Goal: Task Accomplishment & Management: Manage account settings

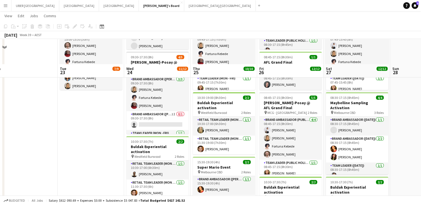
scroll to position [97, 0]
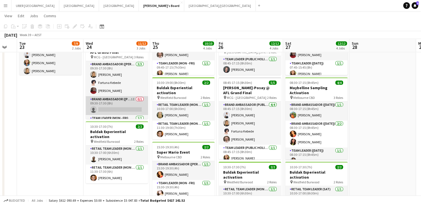
click at [116, 109] on app-card-role "Brand Ambassador (Mon - Fri) 1I 0/1 09:30-17:30 (8h) single-neutral-actions" at bounding box center [117, 105] width 62 height 19
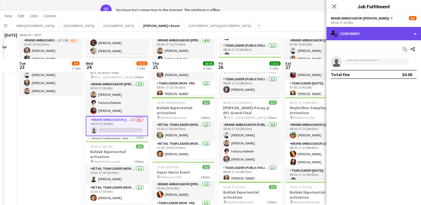
click at [366, 32] on div "single-neutral-actions-check-2 Confirmed" at bounding box center [373, 33] width 95 height 13
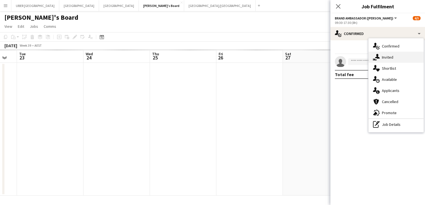
click at [384, 58] on span "Invited" at bounding box center [387, 57] width 11 height 5
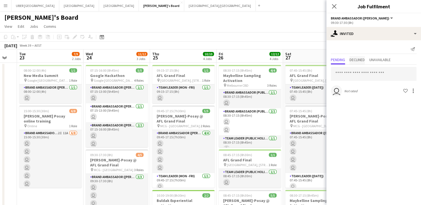
click at [358, 60] on span "Declined" at bounding box center [356, 60] width 15 height 4
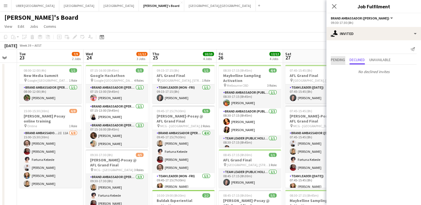
click at [331, 61] on span "Pending" at bounding box center [338, 60] width 14 height 4
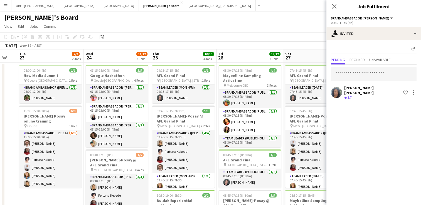
drag, startPoint x: 358, startPoint y: 59, endPoint x: 353, endPoint y: 50, distance: 10.7
click at [353, 50] on div "Send notification" at bounding box center [374, 49] width 86 height 9
click at [355, 58] on span "Declined" at bounding box center [356, 60] width 15 height 4
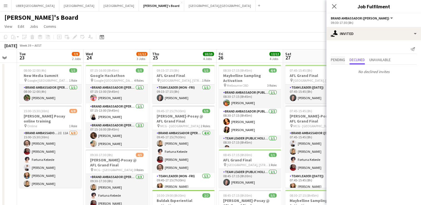
click at [336, 60] on span "Pending" at bounding box center [338, 60] width 14 height 4
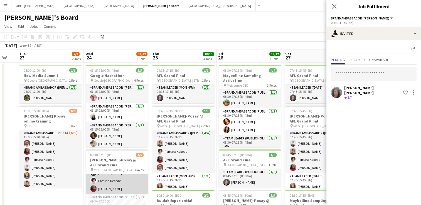
scroll to position [57, 0]
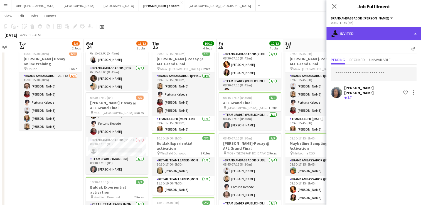
click at [372, 32] on div "single-neutral-actions-share-1 Invited" at bounding box center [373, 33] width 95 height 13
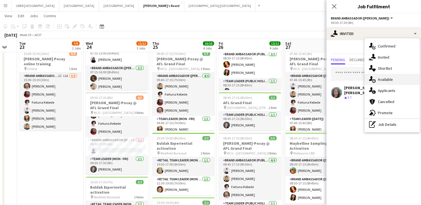
click at [397, 81] on div "single-neutral-actions-upload Available" at bounding box center [391, 79] width 55 height 11
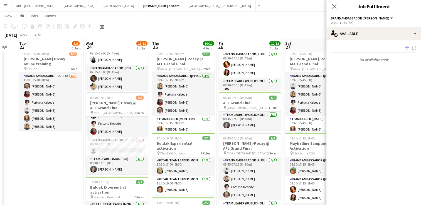
click at [405, 49] on app-icon "Filter" at bounding box center [407, 48] width 4 height 5
click at [408, 46] on button "Filter" at bounding box center [406, 48] width 7 height 7
click at [408, 48] on app-icon "Filter" at bounding box center [407, 48] width 4 height 5
click at [407, 48] on app-icon "Filter" at bounding box center [407, 48] width 4 height 5
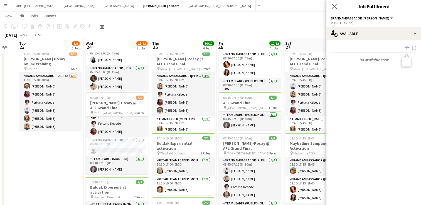
click at [332, 3] on app-icon "Close pop-in" at bounding box center [334, 7] width 8 height 8
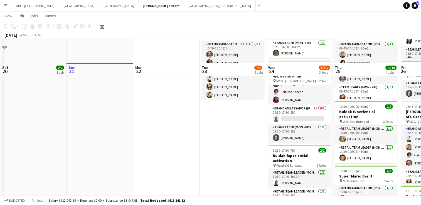
scroll to position [88, 0]
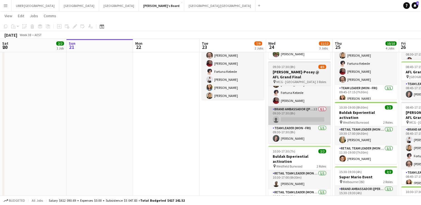
click at [316, 122] on app-card-role "Brand Ambassador (Mon - Fri) 1I 0/1 09:30-17:30 (8h) single-neutral-actions" at bounding box center [299, 115] width 62 height 19
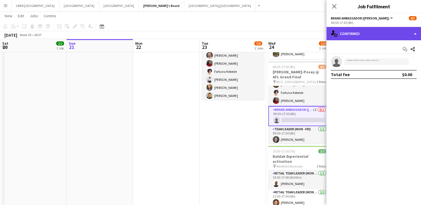
click at [373, 37] on div "single-neutral-actions-check-2 Confirmed" at bounding box center [373, 33] width 95 height 13
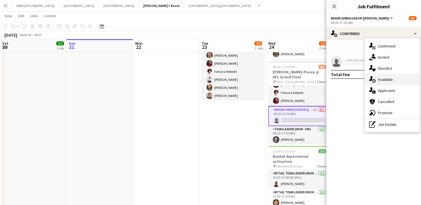
click at [386, 83] on div "single-neutral-actions-upload Available" at bounding box center [391, 79] width 55 height 11
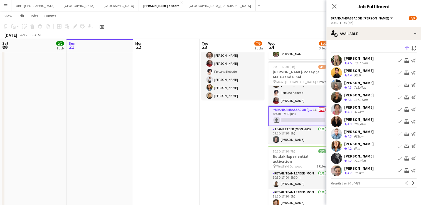
click at [407, 49] on app-icon "Filter" at bounding box center [407, 48] width 4 height 5
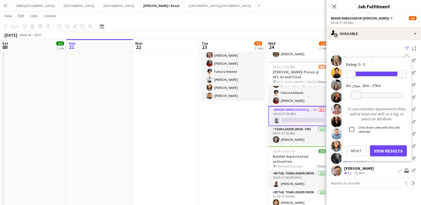
drag, startPoint x: 401, startPoint y: 94, endPoint x: 355, endPoint y: 102, distance: 46.6
click at [355, 102] on div "27km" at bounding box center [376, 95] width 52 height 14
click at [391, 149] on button "View Results" at bounding box center [388, 150] width 37 height 11
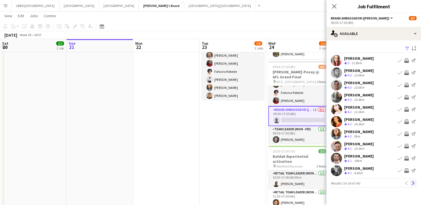
click at [413, 182] on app-icon "Next" at bounding box center [413, 183] width 4 height 4
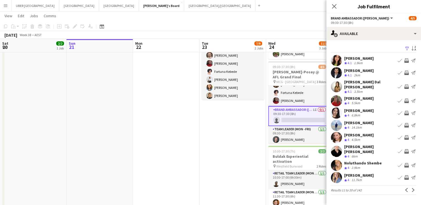
click at [406, 62] on app-icon "Invite crew" at bounding box center [406, 60] width 4 height 4
click at [406, 60] on app-icon "Invite crew" at bounding box center [406, 60] width 4 height 4
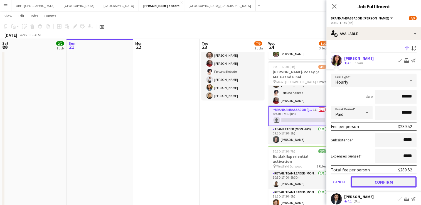
click at [382, 181] on button "Confirm" at bounding box center [383, 182] width 66 height 11
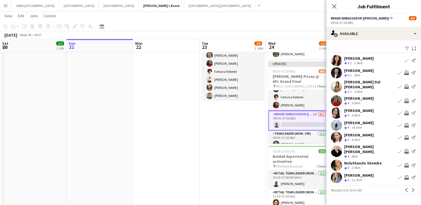
click at [406, 135] on app-icon "Invite crew" at bounding box center [406, 137] width 4 height 4
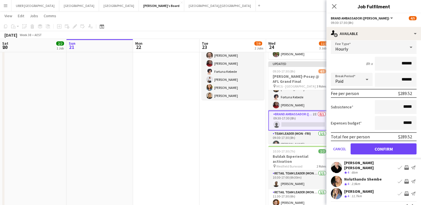
scroll to position [110, 0]
click at [381, 145] on button "Confirm" at bounding box center [383, 149] width 66 height 11
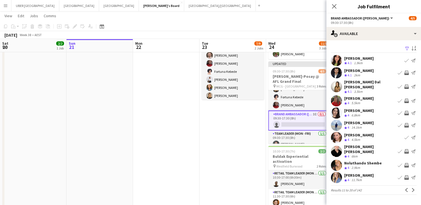
scroll to position [0, 0]
click at [413, 188] on app-icon "Next" at bounding box center [413, 190] width 4 height 4
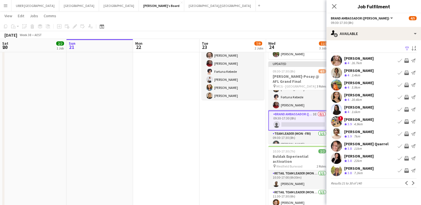
click at [406, 173] on button "Invite crew" at bounding box center [406, 170] width 7 height 7
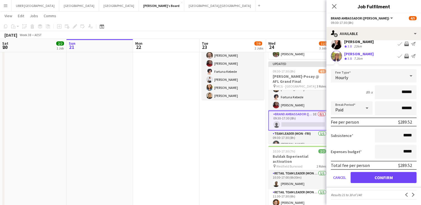
scroll to position [115, 0]
click at [382, 176] on button "Confirm" at bounding box center [383, 177] width 66 height 11
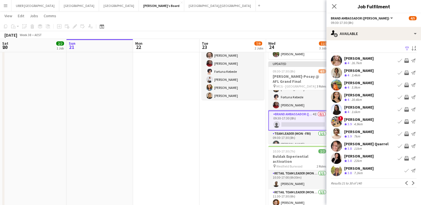
scroll to position [0, 0]
click at [405, 72] on app-icon "Invite crew" at bounding box center [406, 73] width 4 height 4
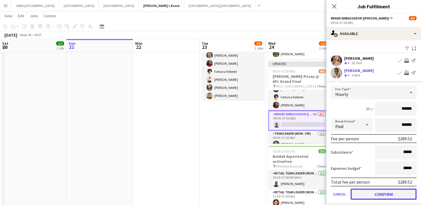
click at [391, 194] on button "Confirm" at bounding box center [383, 194] width 66 height 11
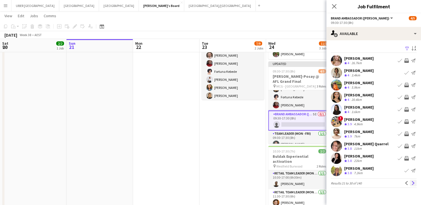
click at [413, 184] on app-icon "Next" at bounding box center [413, 183] width 4 height 4
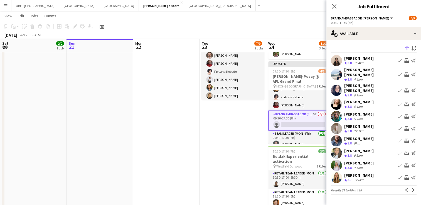
click at [407, 88] on app-icon "Invite crew" at bounding box center [406, 90] width 4 height 4
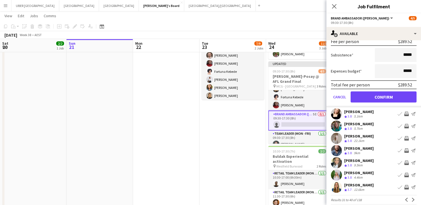
scroll to position [117, 0]
click at [378, 100] on button "Confirm" at bounding box center [383, 96] width 66 height 11
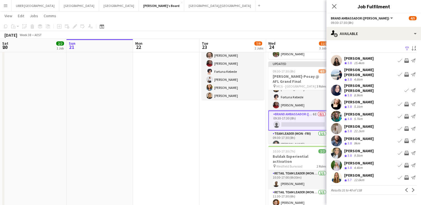
click at [405, 163] on app-icon "Invite crew" at bounding box center [406, 165] width 4 height 4
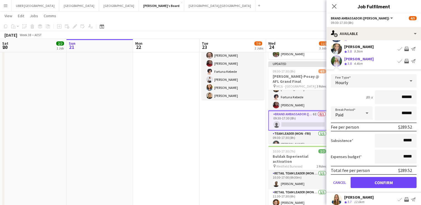
scroll to position [105, 0]
click at [382, 177] on button "Confirm" at bounding box center [383, 182] width 66 height 11
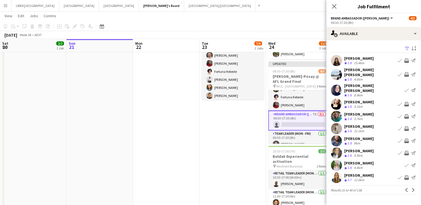
scroll to position [0, 0]
click at [413, 188] on app-icon "Next" at bounding box center [413, 190] width 4 height 4
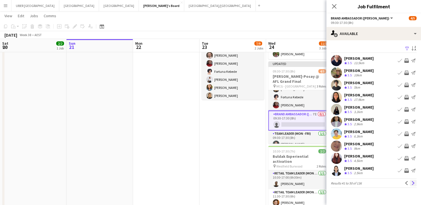
click at [413, 184] on app-icon "Next" at bounding box center [413, 183] width 4 height 4
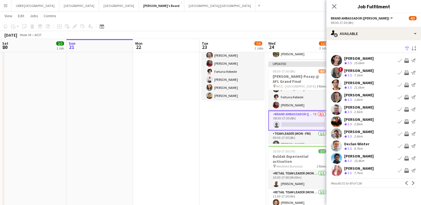
click at [413, 184] on app-icon "Next" at bounding box center [413, 183] width 4 height 4
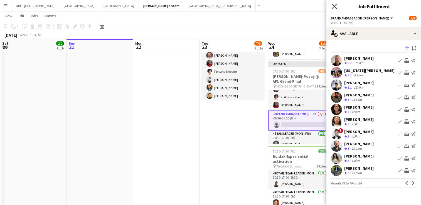
click at [334, 5] on icon "Close pop-in" at bounding box center [333, 6] width 5 height 5
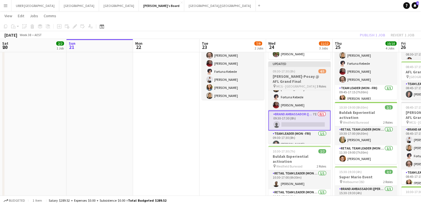
click at [299, 70] on div "09:30-17:30 (8h) 4/5" at bounding box center [299, 71] width 62 height 4
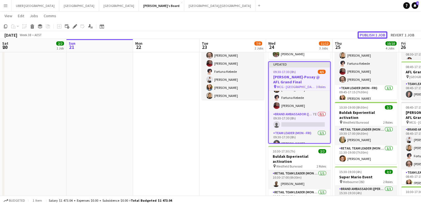
click at [374, 36] on button "Publish 1 job" at bounding box center [372, 34] width 30 height 7
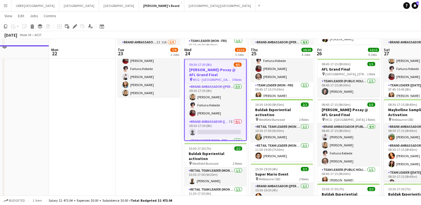
scroll to position [69, 0]
